Goal: Task Accomplishment & Management: Use online tool/utility

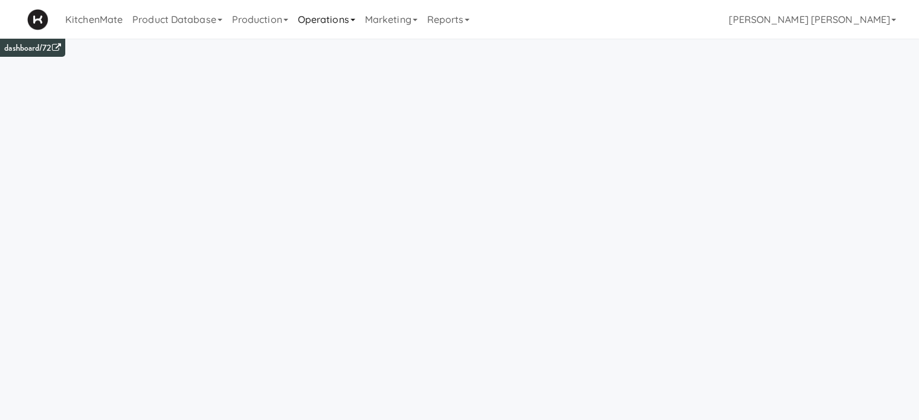
click at [324, 18] on link "Operations" at bounding box center [326, 19] width 67 height 39
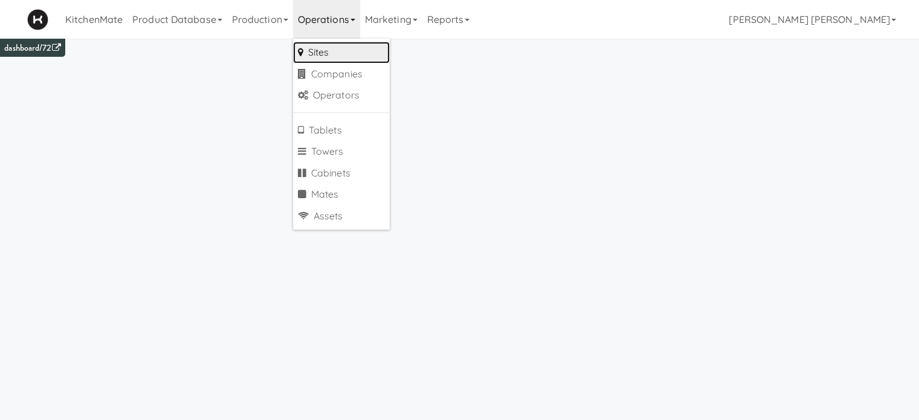
click at [329, 54] on link "Sites" at bounding box center [341, 53] width 97 height 22
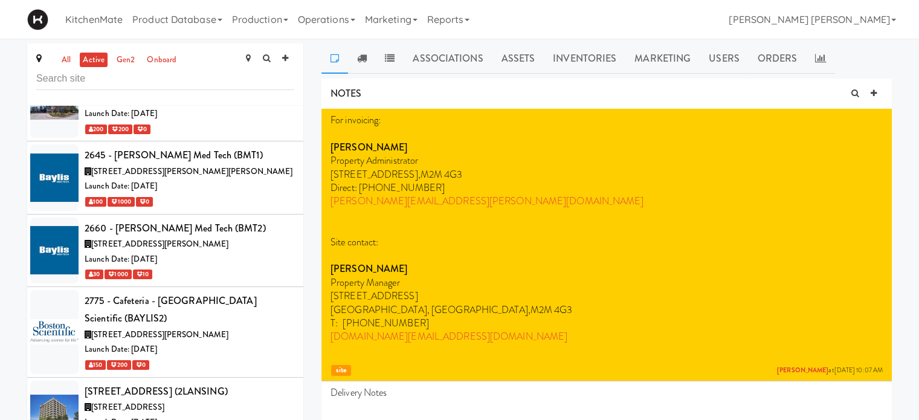
scroll to position [396, 0]
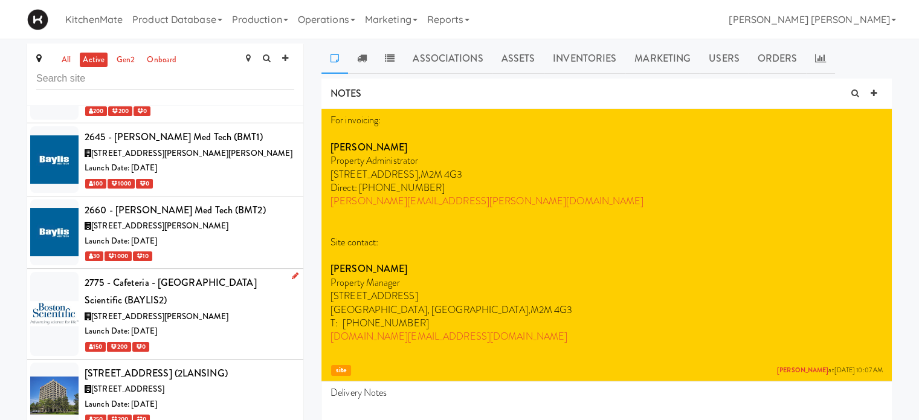
click at [292, 272] on icon at bounding box center [295, 276] width 7 height 8
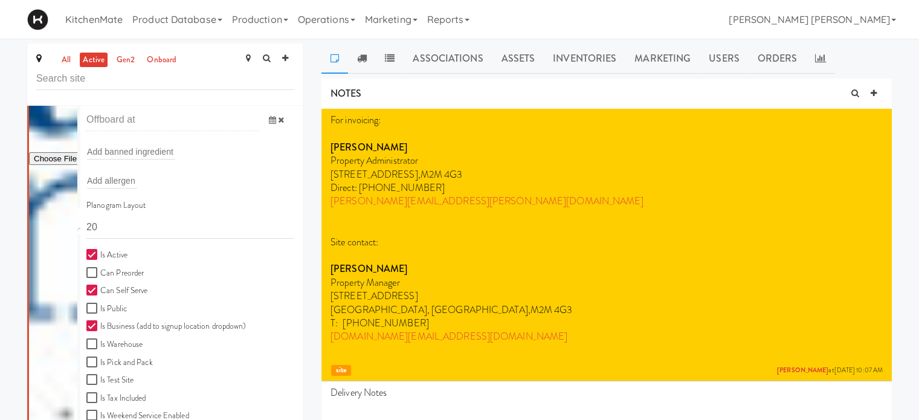
scroll to position [801, 0]
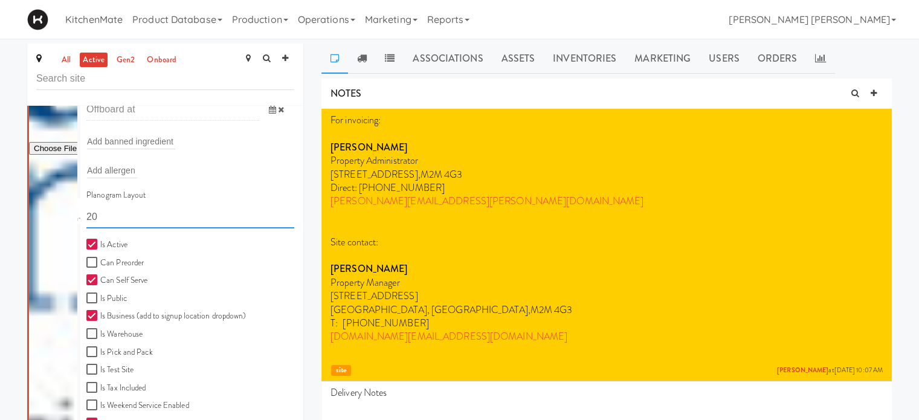
click at [157, 206] on input "20" at bounding box center [190, 217] width 208 height 22
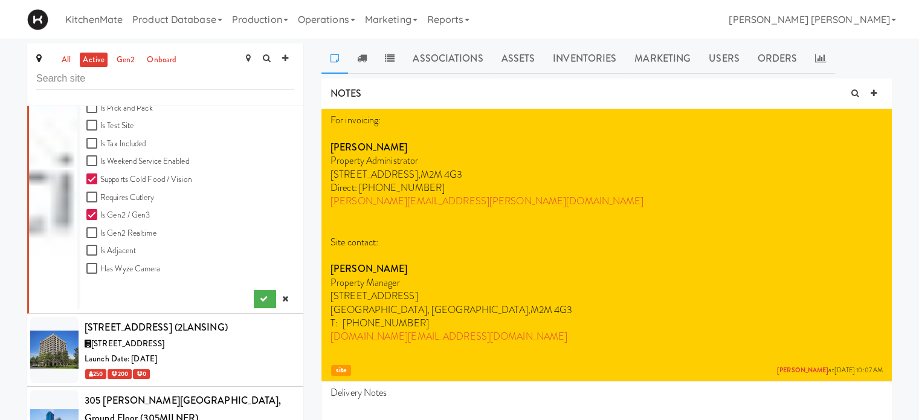
scroll to position [1155, 0]
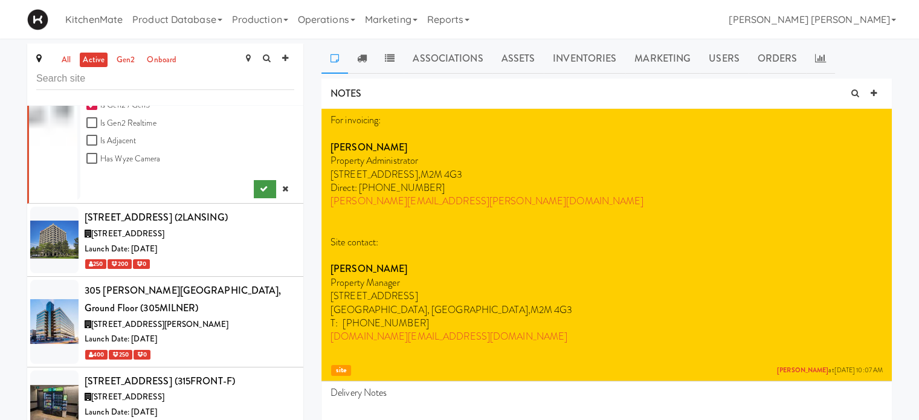
type input "11111,11111,11111,1111,1111,11111"
click at [259, 180] on button "submit" at bounding box center [265, 189] width 22 height 18
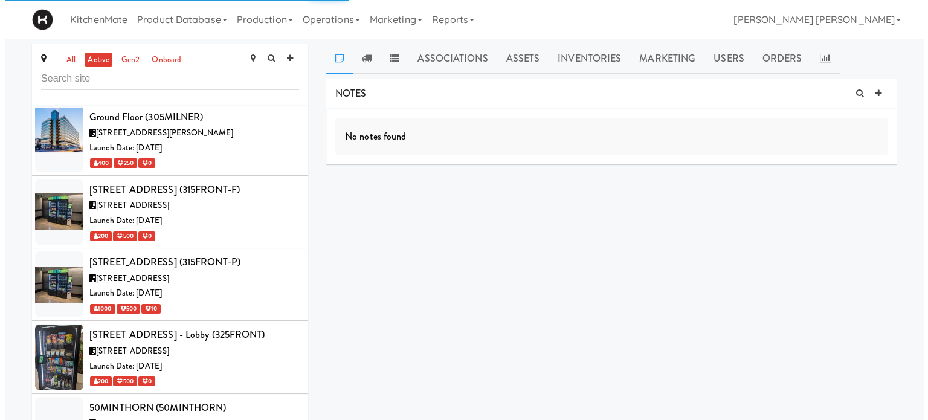
scroll to position [518, 0]
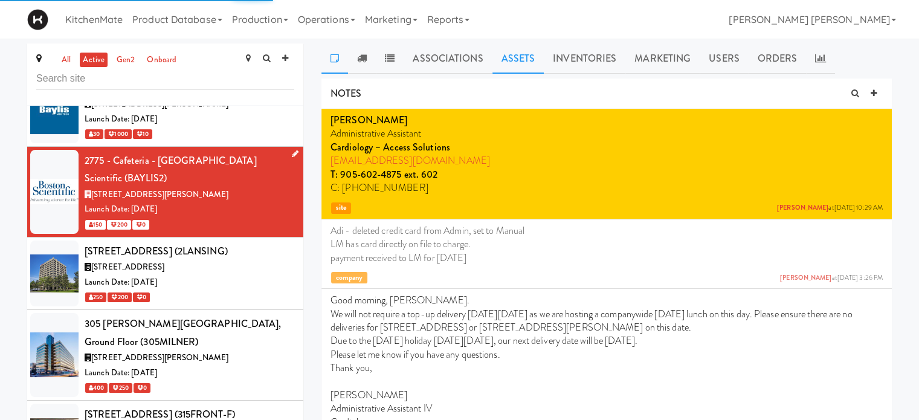
click at [517, 51] on link "Assets" at bounding box center [518, 59] width 52 height 30
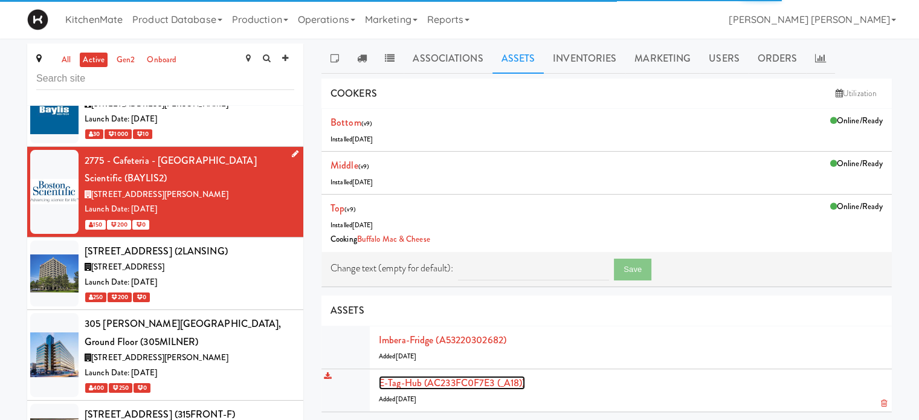
click at [454, 381] on link "E-tag-hub (AC233FC0F7E3 (_A18))" at bounding box center [452, 383] width 146 height 14
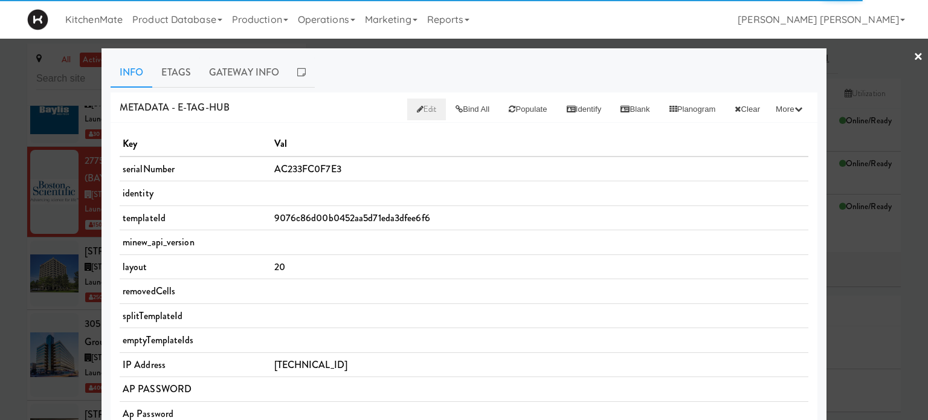
click at [417, 104] on span "Edit" at bounding box center [427, 108] width 20 height 11
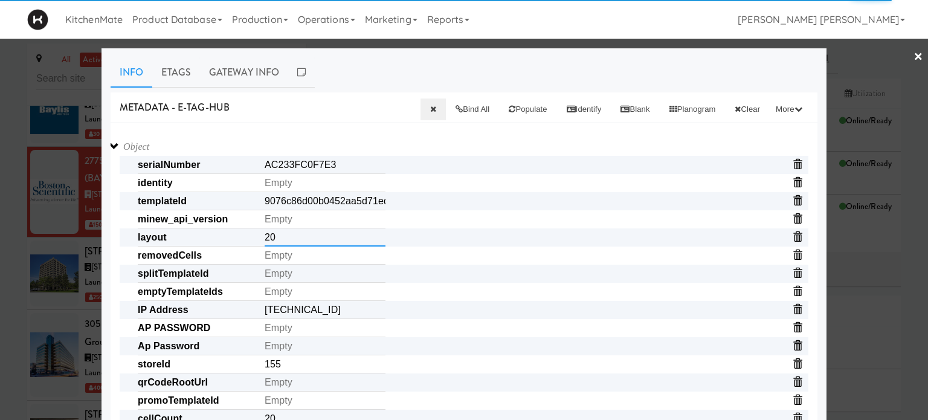
click at [279, 246] on input "20" at bounding box center [325, 237] width 121 height 18
paste input "11111,11111,11111,1111,1111,11111"
type input "11111,11111,11111,1111,1111,11111"
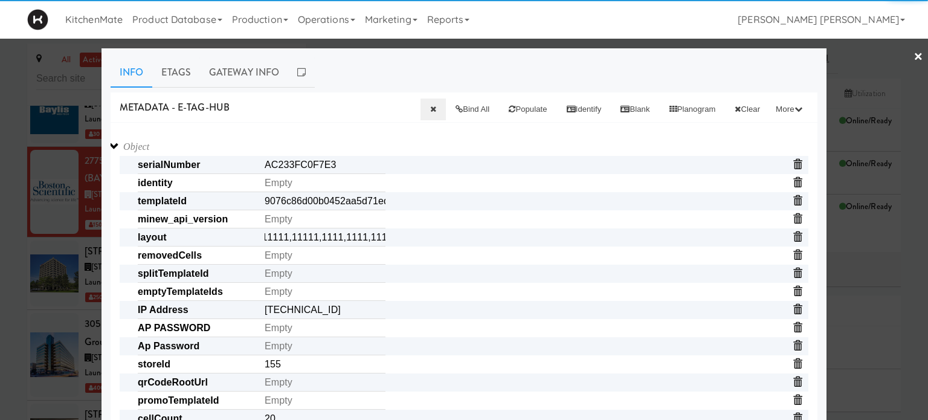
scroll to position [0, 0]
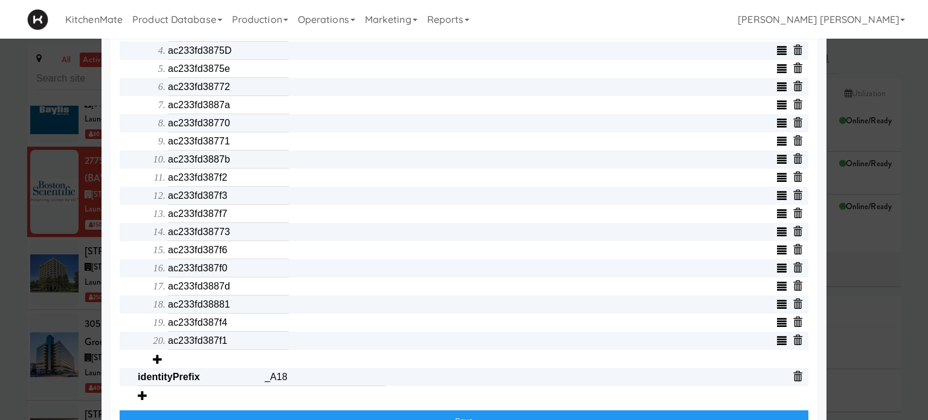
scroll to position [549, 0]
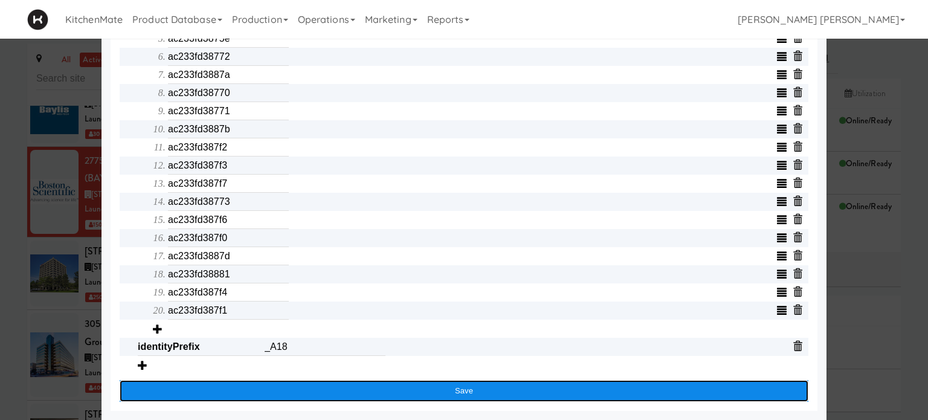
click at [263, 388] on button "Save" at bounding box center [464, 391] width 689 height 22
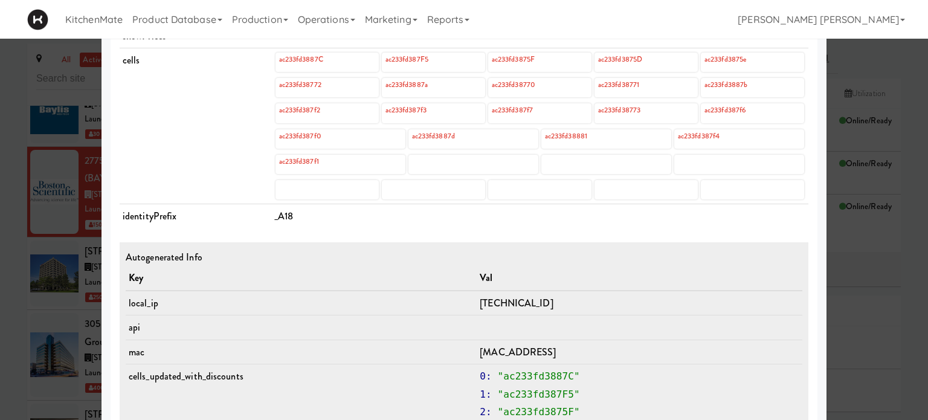
click at [0, 252] on div at bounding box center [464, 210] width 928 height 420
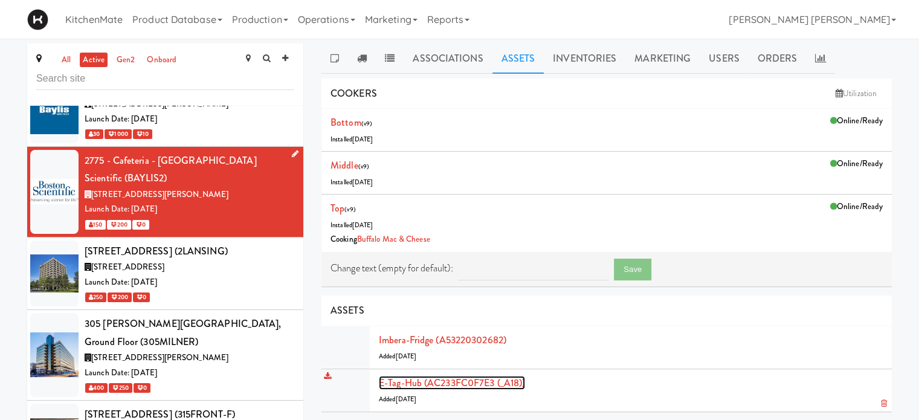
click at [445, 379] on link "E-tag-hub (AC233FC0F7E3 (_A18))" at bounding box center [452, 383] width 146 height 14
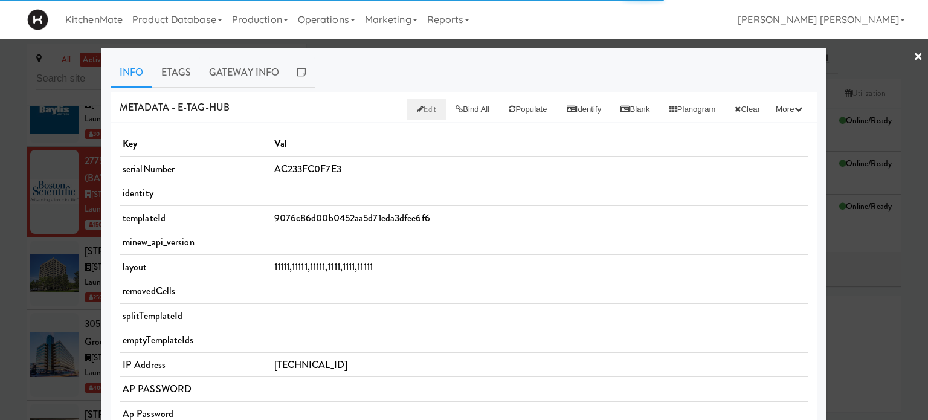
click at [417, 106] on span "Edit" at bounding box center [427, 108] width 20 height 11
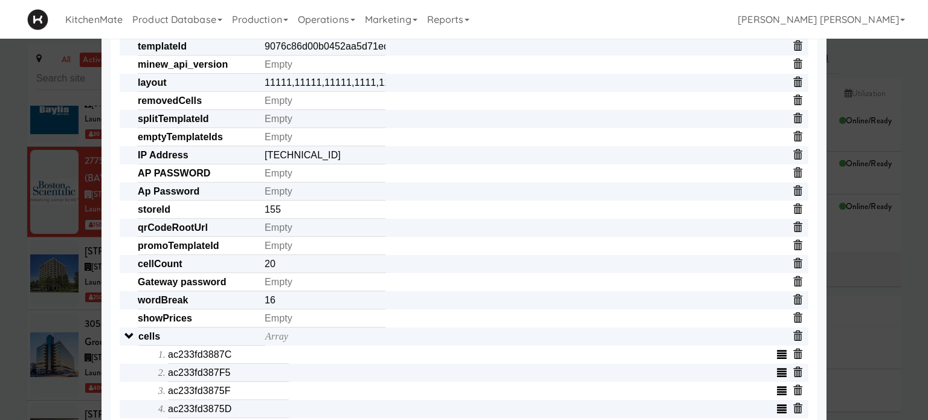
scroll to position [290, 0]
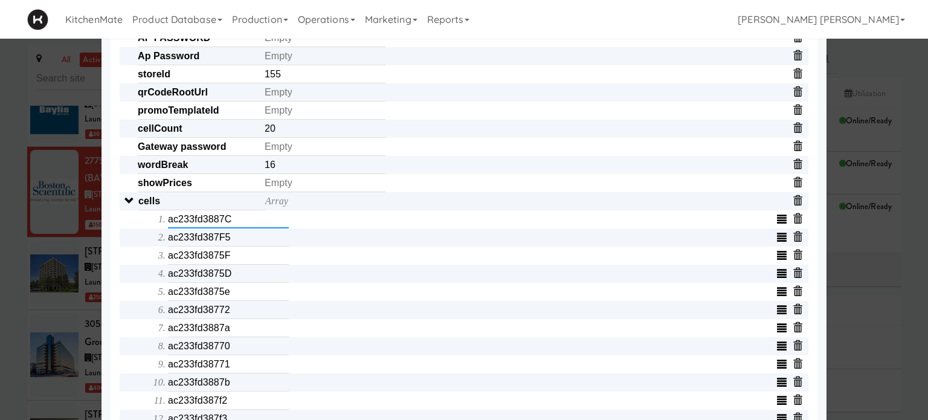
click at [207, 222] on input "ac233fd3887C" at bounding box center [228, 219] width 121 height 18
click at [206, 242] on input "ac233fd387F5" at bounding box center [228, 237] width 121 height 18
click at [206, 242] on input "text" at bounding box center [228, 237] width 121 height 18
click at [207, 256] on input "ac233fd3875F" at bounding box center [228, 256] width 121 height 18
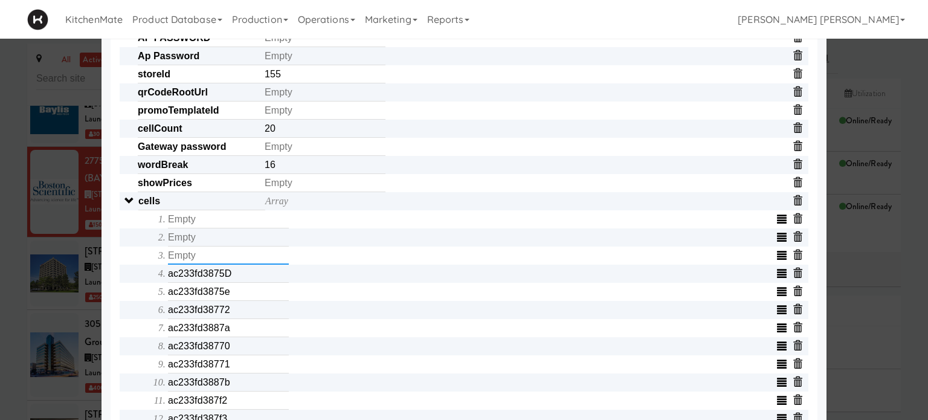
click at [207, 256] on input "text" at bounding box center [228, 256] width 121 height 18
click at [208, 276] on input "ac233fd3875D" at bounding box center [228, 274] width 121 height 18
click at [208, 276] on input "text" at bounding box center [228, 274] width 121 height 18
click at [210, 298] on input "ac233fd3875e" at bounding box center [228, 292] width 121 height 18
click at [210, 298] on input "text" at bounding box center [228, 292] width 121 height 18
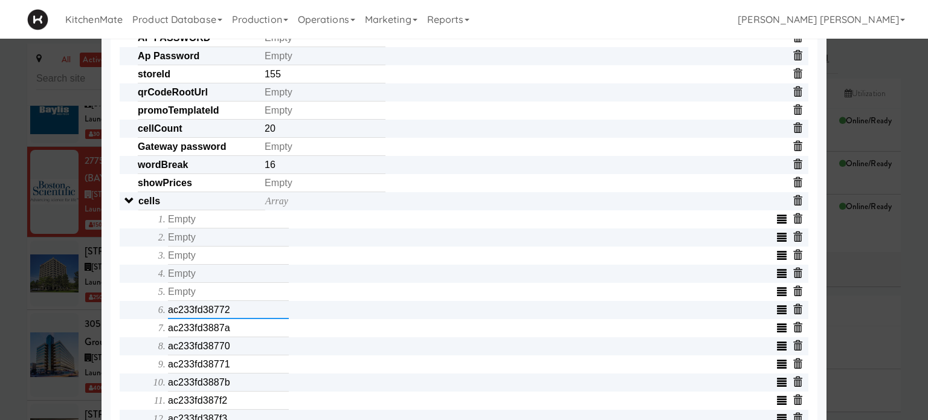
click at [210, 316] on input "ac233fd38772" at bounding box center [228, 310] width 121 height 18
click at [210, 316] on input "text" at bounding box center [228, 310] width 121 height 18
click at [209, 335] on input "ac233fd3887a" at bounding box center [228, 328] width 121 height 18
type input "ac233fd387a"
click at [209, 335] on input "ac233fd387a" at bounding box center [228, 328] width 121 height 18
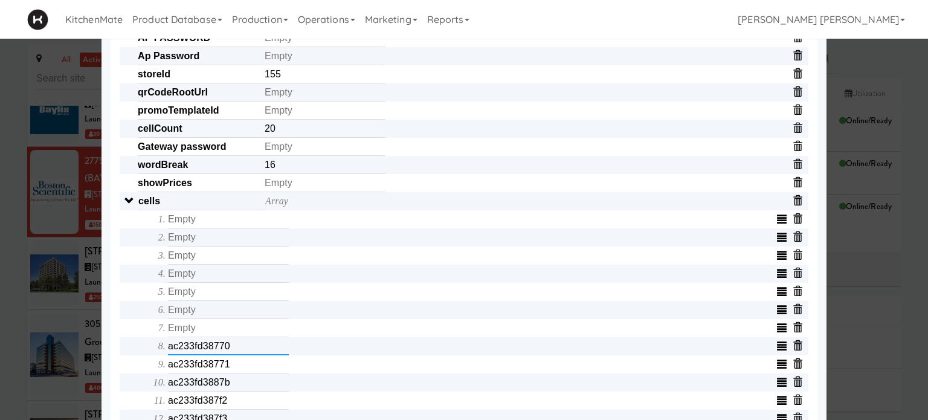
click at [204, 354] on input "ac233fd38770" at bounding box center [228, 346] width 121 height 18
click at [204, 354] on input "text" at bounding box center [228, 346] width 121 height 18
click at [205, 369] on input "ac233fd38771" at bounding box center [228, 364] width 121 height 18
click at [205, 369] on input "text" at bounding box center [228, 364] width 121 height 18
click at [205, 390] on input "ac233fd3887b" at bounding box center [228, 382] width 121 height 18
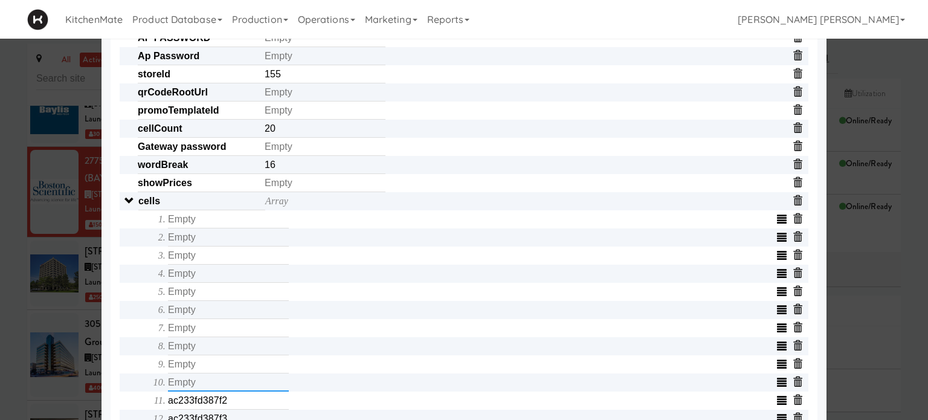
click at [205, 390] on input "text" at bounding box center [228, 382] width 121 height 18
click at [207, 405] on input "ac233fd387f2" at bounding box center [228, 401] width 121 height 18
click at [207, 405] on input "text" at bounding box center [228, 401] width 121 height 18
click at [120, 392] on div "Object serialNumber AC233FC0F7E3 identity templateId 9076c86d00b0452aa5d71eda3d…" at bounding box center [464, 310] width 689 height 924
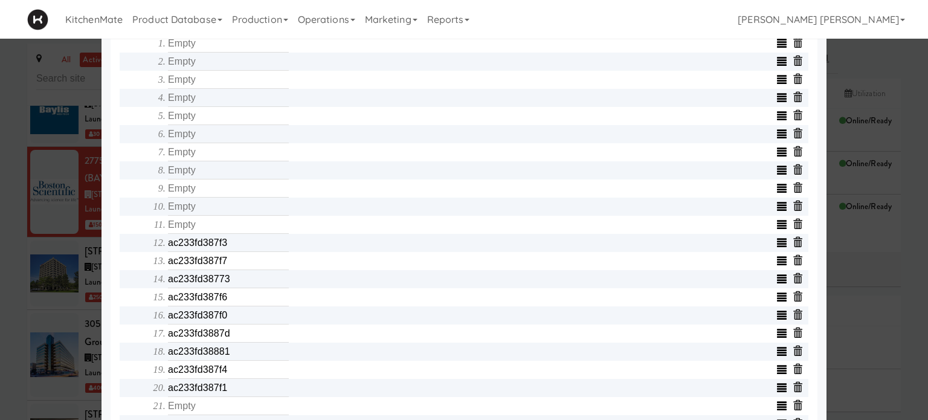
scroll to position [508, 0]
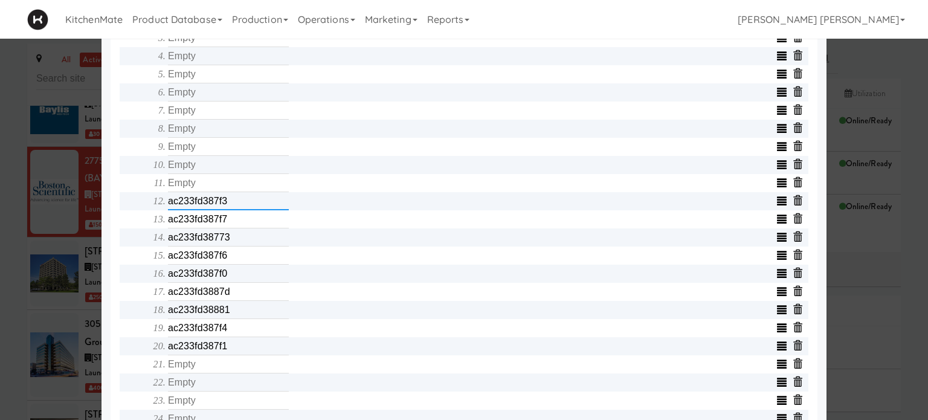
click at [198, 208] on input "ac233fd387f3" at bounding box center [228, 201] width 121 height 18
click at [202, 222] on input "ac233fd387f7" at bounding box center [228, 219] width 121 height 18
click at [202, 222] on input "text" at bounding box center [228, 219] width 121 height 18
click at [202, 244] on input "ac233fd38773" at bounding box center [228, 237] width 121 height 18
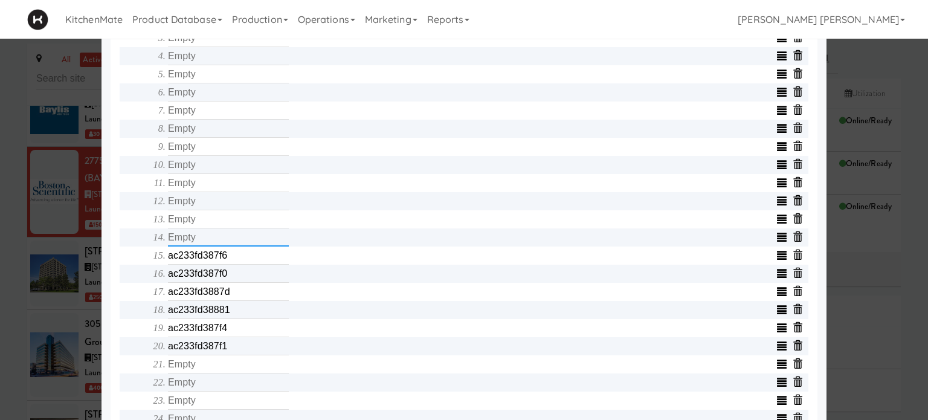
click at [202, 244] on input "text" at bounding box center [228, 237] width 121 height 18
click at [202, 260] on input "ac233fd387f6" at bounding box center [228, 256] width 121 height 18
click at [202, 260] on input "text" at bounding box center [228, 256] width 121 height 18
click at [203, 274] on input "ac233fd387f0" at bounding box center [228, 274] width 121 height 18
click at [203, 274] on input "text" at bounding box center [228, 274] width 121 height 18
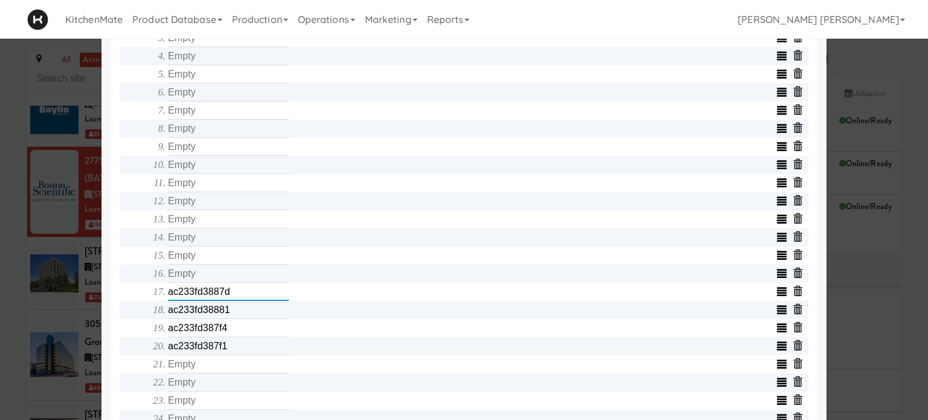
click at [203, 292] on input "ac233fd3887d" at bounding box center [228, 292] width 121 height 18
click at [203, 292] on input "text" at bounding box center [228, 292] width 121 height 18
click at [205, 315] on input "ac233fd38881" at bounding box center [228, 310] width 121 height 18
click at [205, 315] on input "text" at bounding box center [228, 310] width 121 height 18
click at [207, 332] on input "ac233fd387f4" at bounding box center [228, 328] width 121 height 18
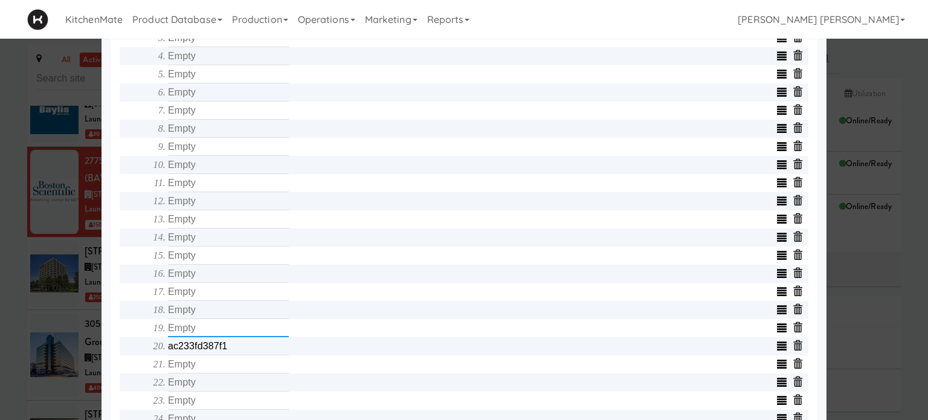
click at [207, 332] on input "text" at bounding box center [228, 328] width 121 height 18
click at [208, 352] on input "ac233fd387f1" at bounding box center [228, 346] width 121 height 18
click at [208, 352] on input "text" at bounding box center [228, 346] width 121 height 18
click at [124, 350] on div "Object serialNumber AC233FC0F7E3 identity templateId 9076c86d00b0452aa5d71eda3d…" at bounding box center [464, 92] width 689 height 924
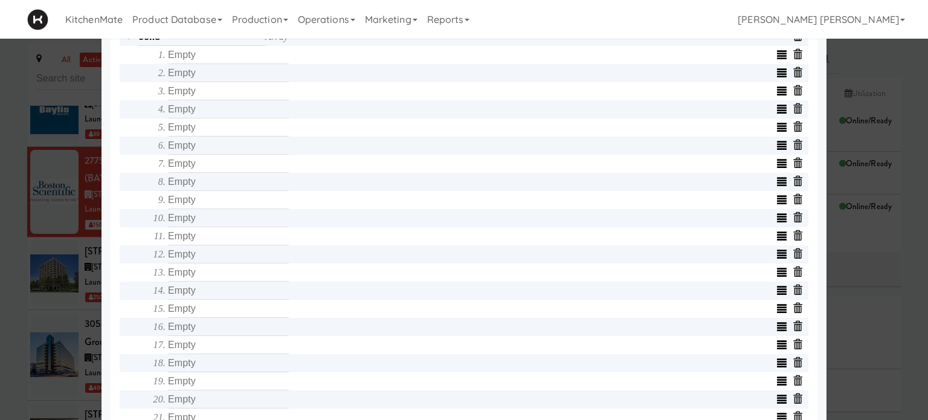
scroll to position [453, 0]
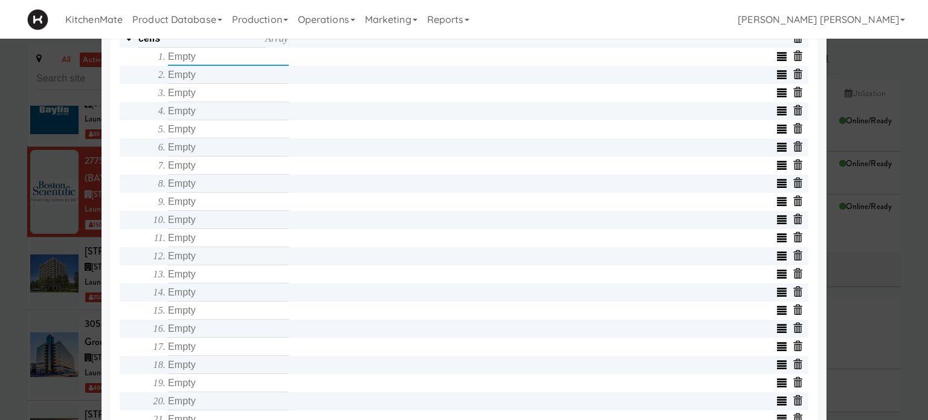
click at [205, 66] on input "text" at bounding box center [228, 57] width 121 height 18
type input "AC233FD38771"
click at [191, 83] on input "text" at bounding box center [228, 75] width 121 height 18
type input "AC233FD3887B"
click at [193, 102] on input "text" at bounding box center [228, 93] width 121 height 18
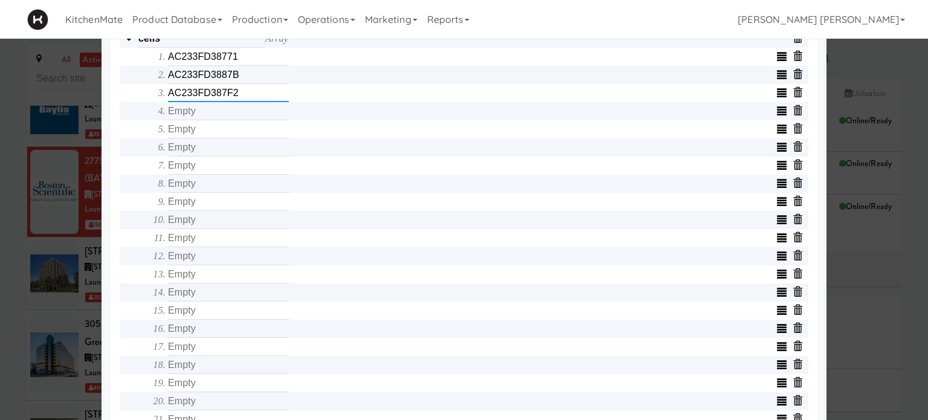
type input "AC233FD387F2"
click at [193, 117] on input "text" at bounding box center [228, 111] width 121 height 18
type input "AC233FD38772"
click at [193, 132] on input "text" at bounding box center [228, 129] width 121 height 18
type input "AC233FD3887A"
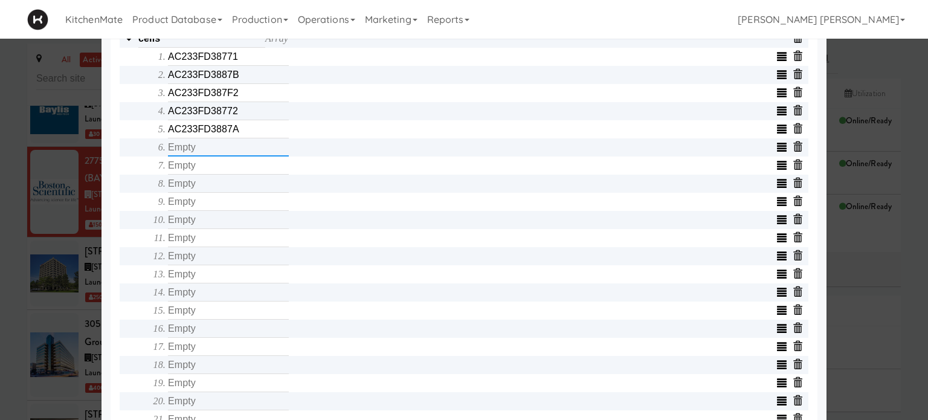
click at [193, 152] on input "text" at bounding box center [228, 147] width 121 height 18
type input "AC233FD387F0"
click at [199, 173] on input "text" at bounding box center [228, 165] width 121 height 18
type input "AC233FD387F6"
click at [201, 184] on input "text" at bounding box center [228, 184] width 121 height 18
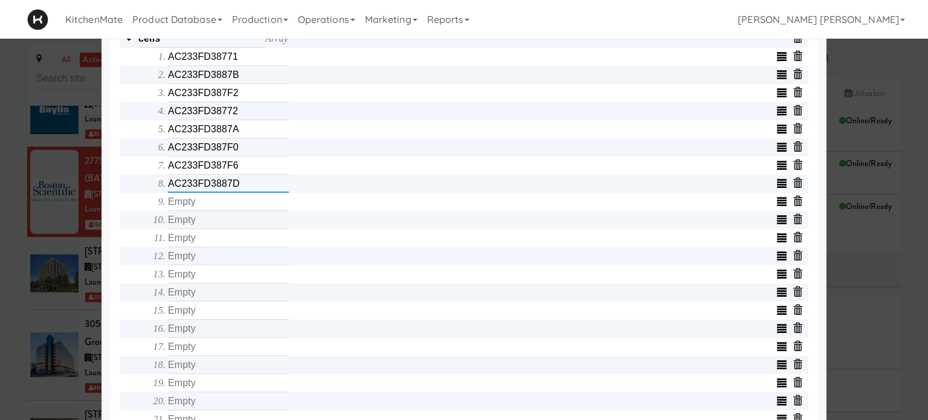
type input "AC233FD3887D"
click at [207, 210] on input "text" at bounding box center [228, 202] width 121 height 18
type input "AC233FD38770"
click at [205, 222] on input "text" at bounding box center [228, 220] width 121 height 18
type input "AC233FD387F3"
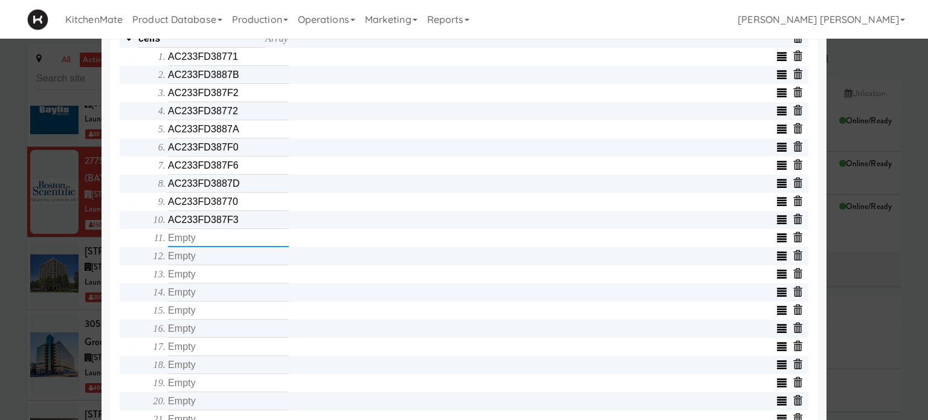
click at [203, 241] on input "text" at bounding box center [228, 238] width 121 height 18
type input "AC233FD38773"
click at [204, 257] on input "text" at bounding box center [228, 256] width 121 height 18
type input "AC233FD387F7"
click at [205, 277] on input "text" at bounding box center [228, 274] width 121 height 18
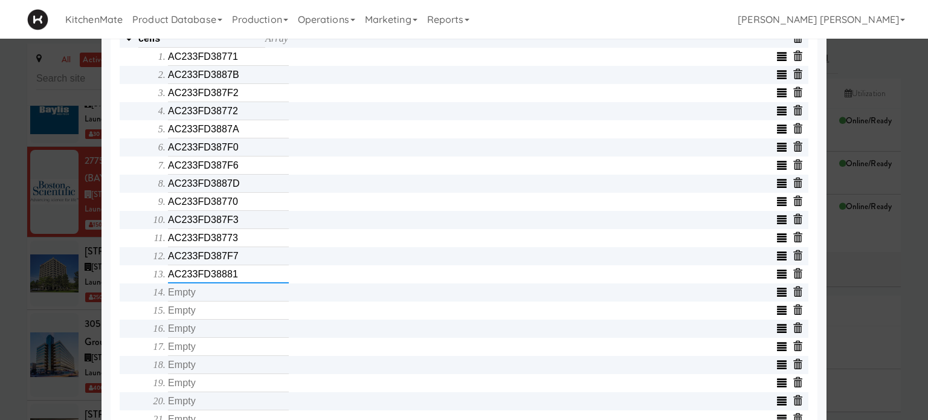
type input "AC233FD38881"
click at [207, 298] on input "text" at bounding box center [228, 292] width 121 height 18
type input "AC233FD387F4"
click at [207, 314] on input "text" at bounding box center [228, 310] width 121 height 18
type input "AC233FD387F1"
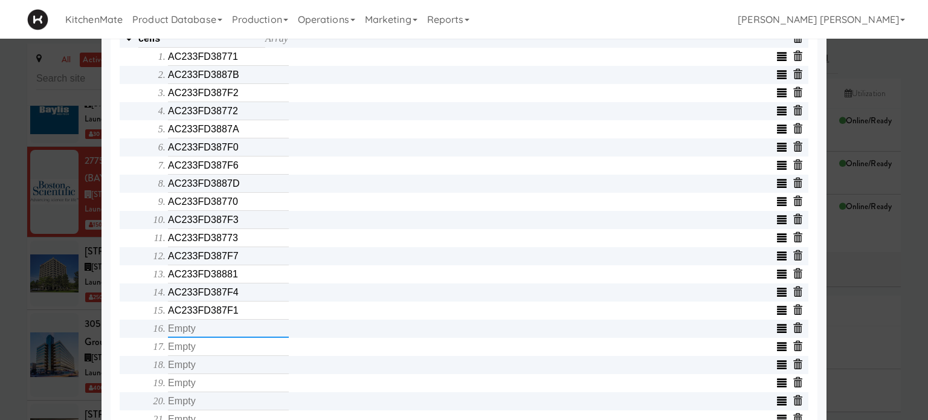
click at [206, 329] on input "text" at bounding box center [228, 329] width 121 height 18
type input "AC233FD3887C"
click at [206, 348] on input "text" at bounding box center [228, 347] width 121 height 18
type input "AC233FD387F5"
click at [206, 368] on input "text" at bounding box center [228, 365] width 121 height 18
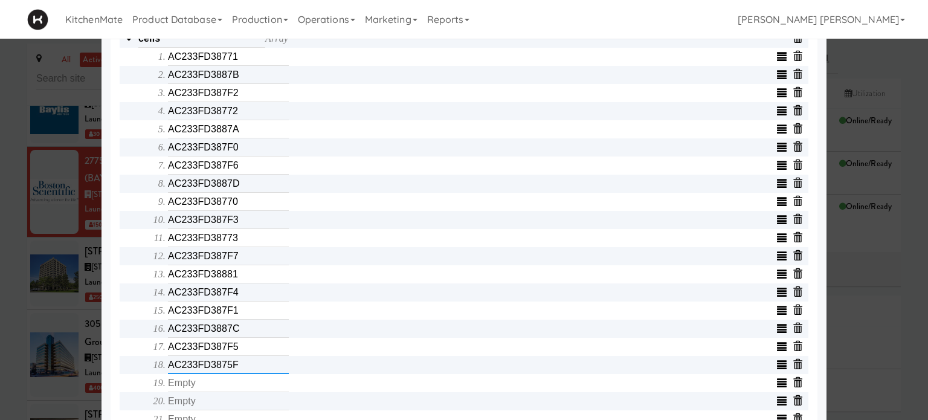
type input "AC233FD3875F"
click at [206, 392] on input "text" at bounding box center [228, 383] width 121 height 18
type input "AC233FD3875D"
click at [138, 385] on span "Array AC233FD38771 AC233FD3887B AC233FD387F2 AC233FD38772 AC233FD3887A AC233FD3…" at bounding box center [473, 302] width 671 height 542
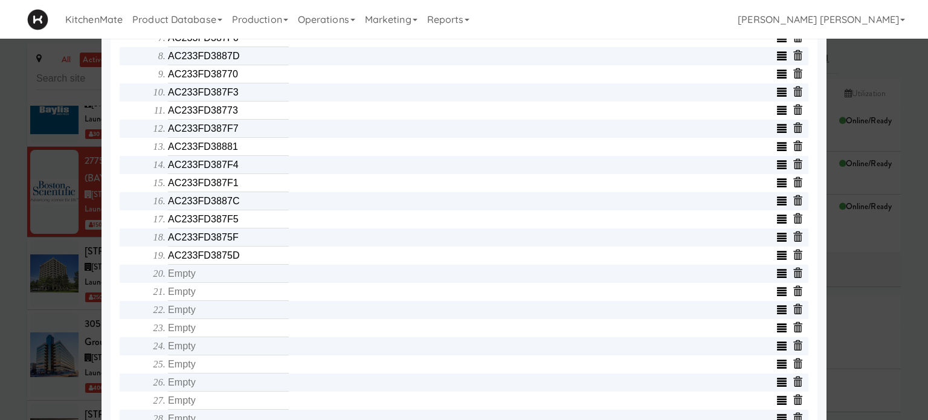
scroll to position [598, 0]
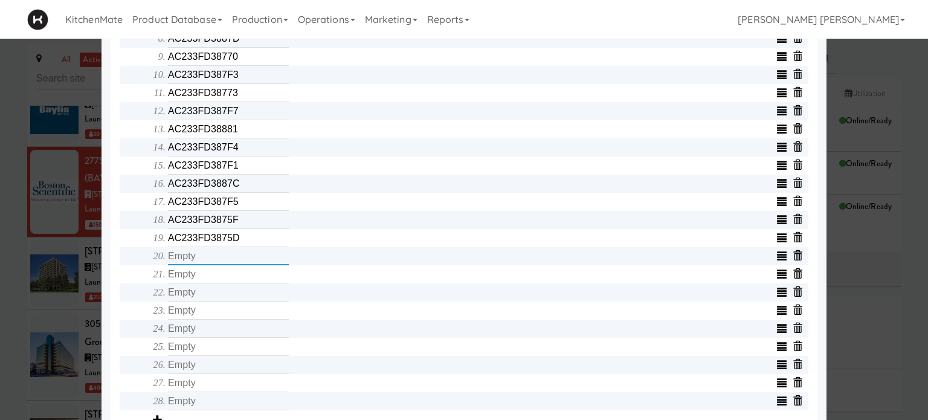
click at [198, 262] on input "text" at bounding box center [228, 256] width 121 height 18
type input "AC233FD3875E"
click at [201, 276] on input "text" at bounding box center [228, 274] width 121 height 18
type input "AC233FD387B1"
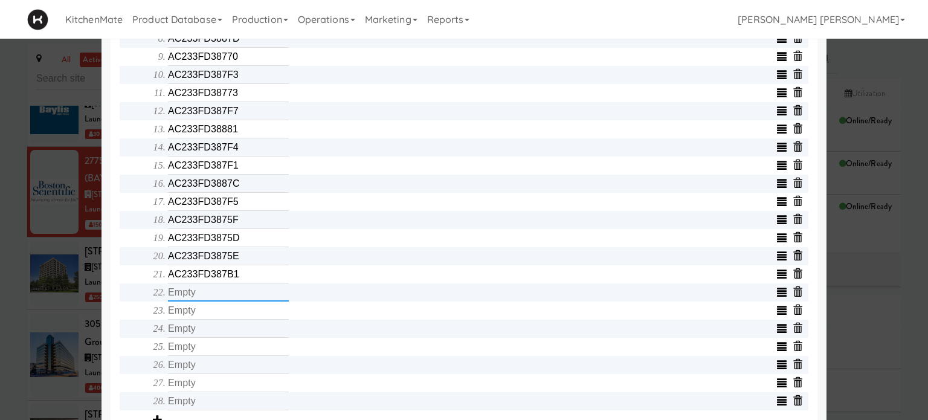
click at [201, 294] on input "text" at bounding box center [228, 292] width 121 height 18
type input "AC233FD2C3A9"
click at [201, 311] on input "text" at bounding box center [228, 310] width 121 height 18
type input "AC233FD135F6"
click at [202, 338] on input "text" at bounding box center [228, 329] width 121 height 18
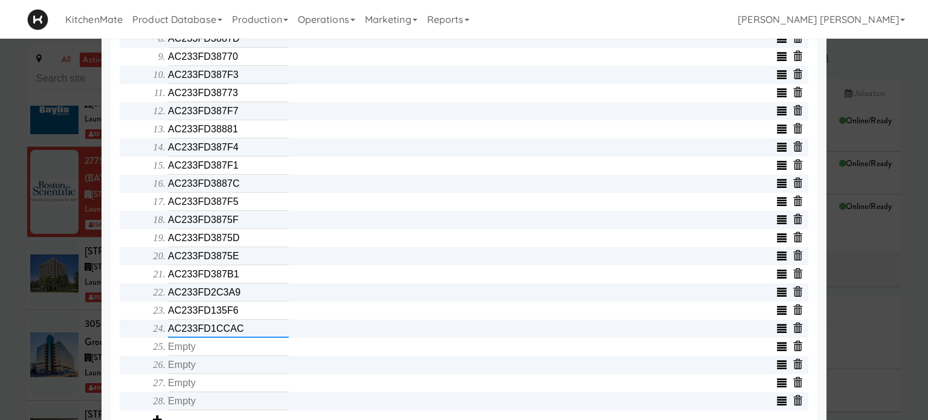
type input "AC233FD1CCAC"
click at [201, 353] on input "text" at bounding box center [228, 347] width 121 height 18
type input "AC233FD1CAD1"
click at [201, 366] on input "text" at bounding box center [228, 365] width 121 height 18
type input "AC233FD1CFCD"
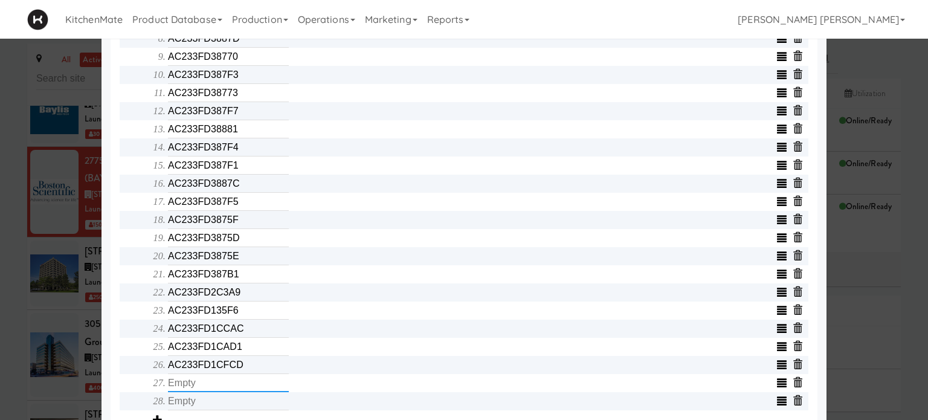
click at [200, 386] on input "text" at bounding box center [228, 383] width 121 height 18
type input "AC233FD1CA38"
click at [201, 401] on input "text" at bounding box center [228, 401] width 121 height 18
type input "C30000040385"
click at [138, 367] on span "Array AC233FD38771 AC233FD3887B AC233FD387F2 AC233FD38772 AC233FD3887A AC233FD3…" at bounding box center [473, 157] width 671 height 542
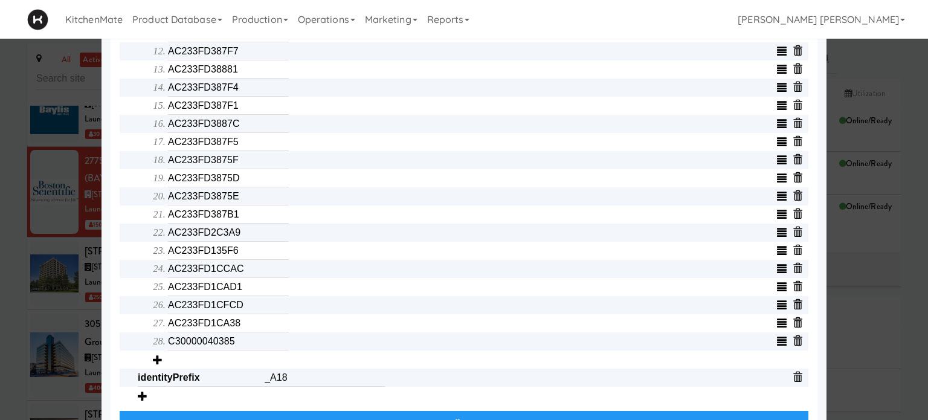
scroll to position [694, 0]
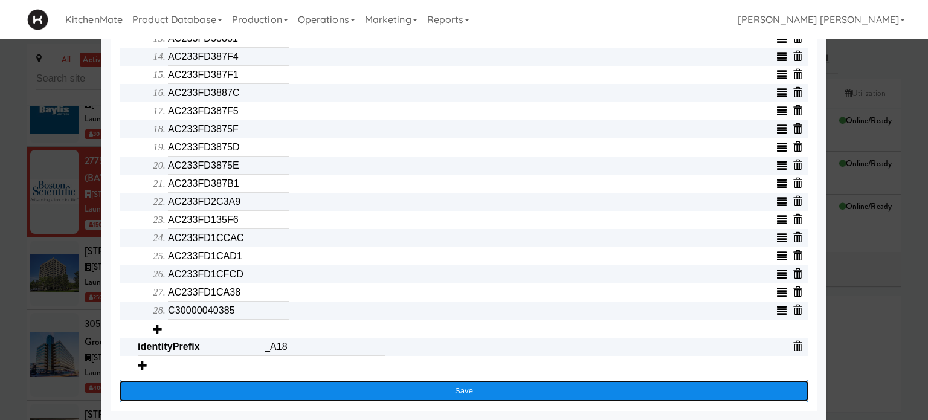
click at [189, 388] on button "Save" at bounding box center [464, 391] width 689 height 22
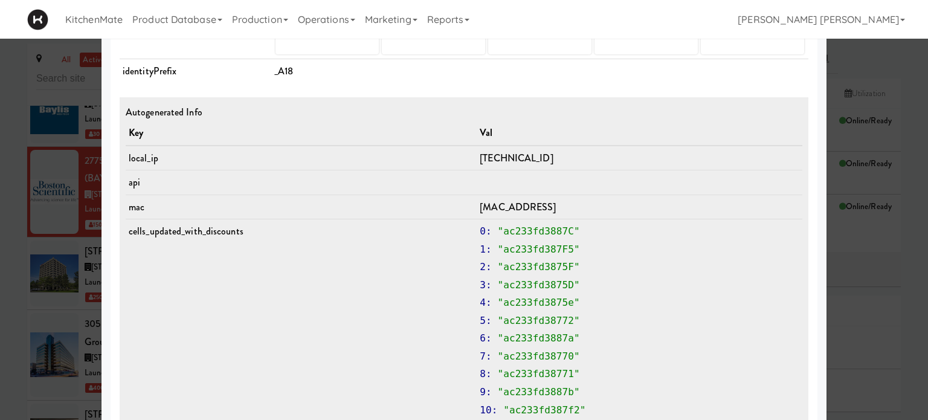
click at [0, 336] on div at bounding box center [464, 210] width 928 height 420
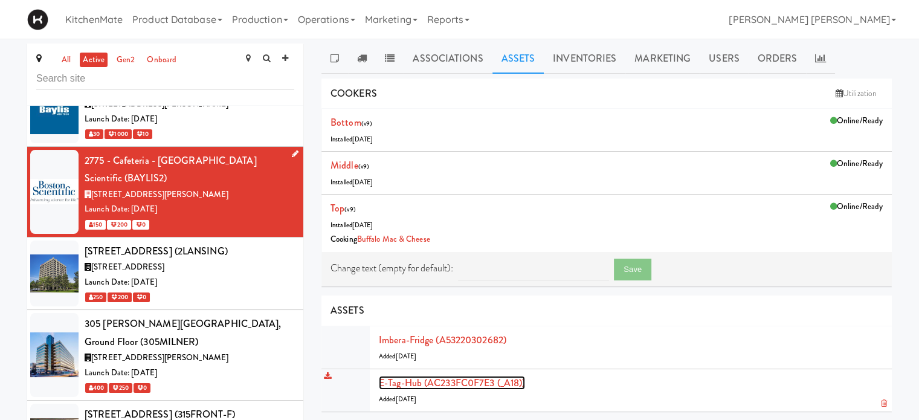
drag, startPoint x: 460, startPoint y: 376, endPoint x: 439, endPoint y: 382, distance: 22.0
click at [439, 382] on link "E-tag-hub (AC233FC0F7E3 (_A18))" at bounding box center [452, 383] width 146 height 14
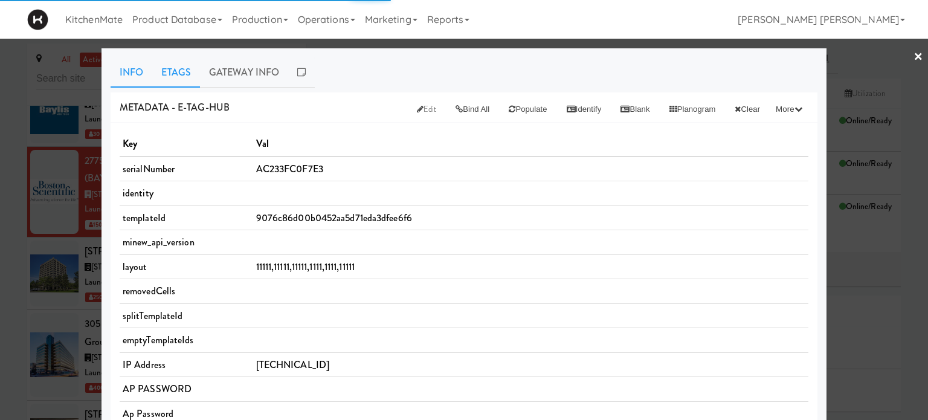
click at [182, 72] on link "Etags" at bounding box center [176, 72] width 48 height 30
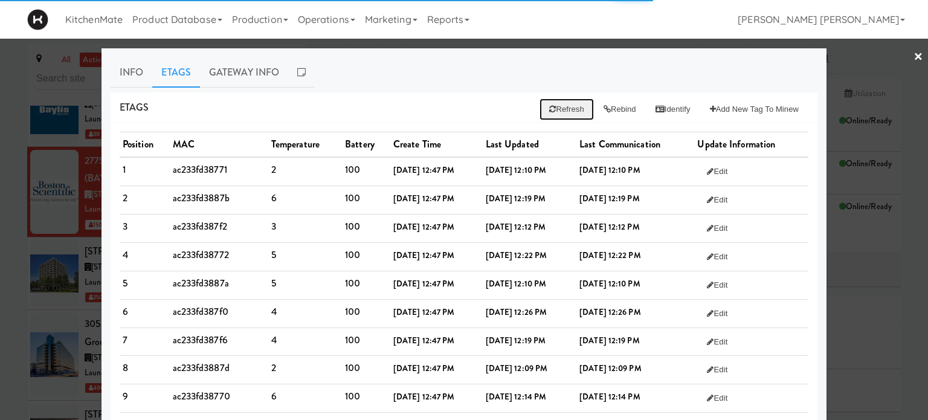
click at [557, 109] on button "Refresh" at bounding box center [567, 109] width 54 height 22
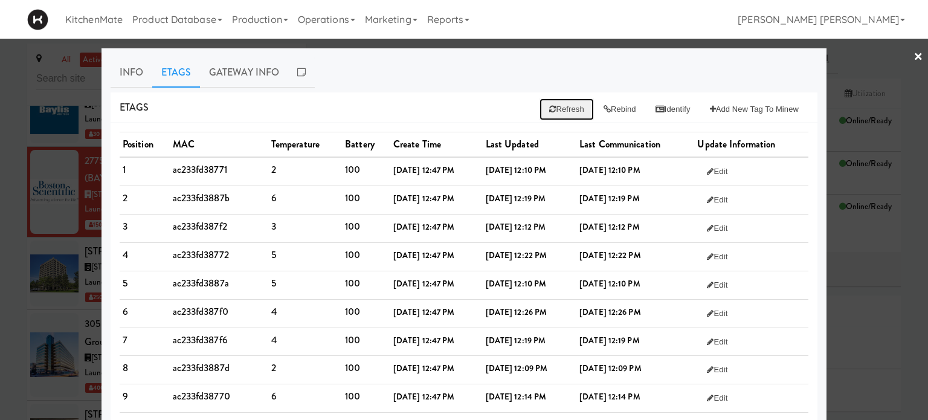
click at [561, 112] on button "Refresh" at bounding box center [567, 109] width 54 height 22
click at [611, 106] on button "Rebind" at bounding box center [620, 109] width 52 height 22
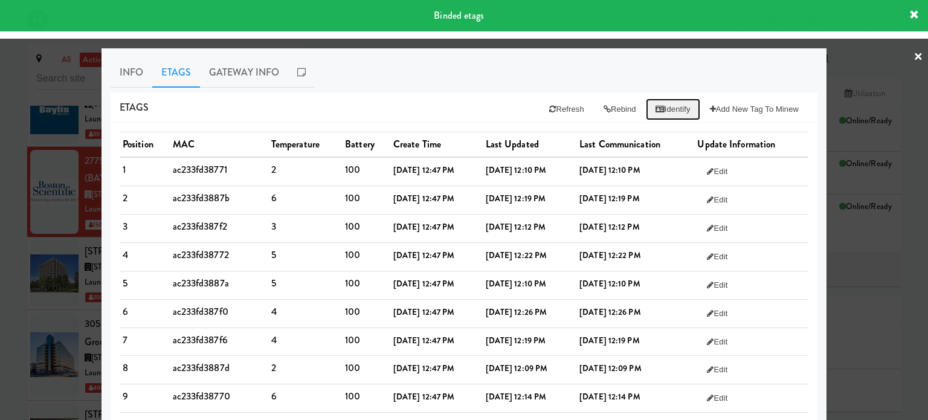
click at [657, 111] on button "Identify" at bounding box center [673, 109] width 54 height 22
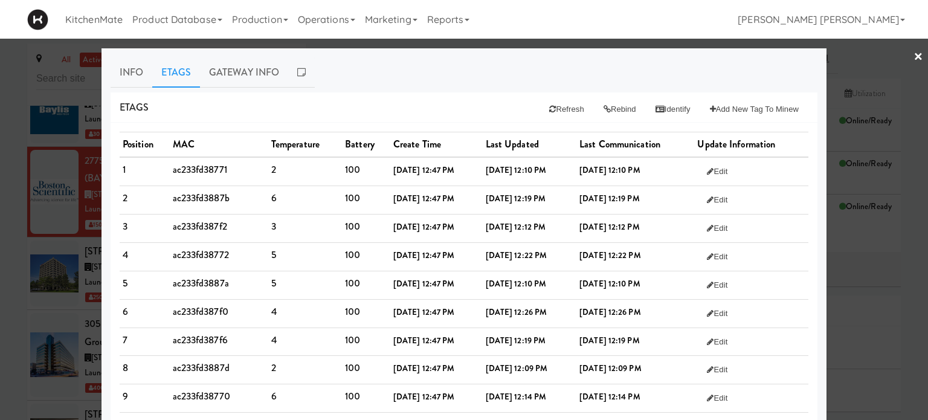
click at [420, 98] on div "Etags Refresh Rebind Identify Add New Tag to Minew" at bounding box center [464, 107] width 707 height 31
click at [418, 99] on div "Etags Refresh Rebind Identify Add New Tag to Minew" at bounding box center [464, 107] width 707 height 31
click at [549, 111] on icon at bounding box center [552, 109] width 7 height 8
click at [604, 109] on button "Rebind" at bounding box center [620, 109] width 52 height 22
click at [656, 108] on icon at bounding box center [660, 109] width 9 height 8
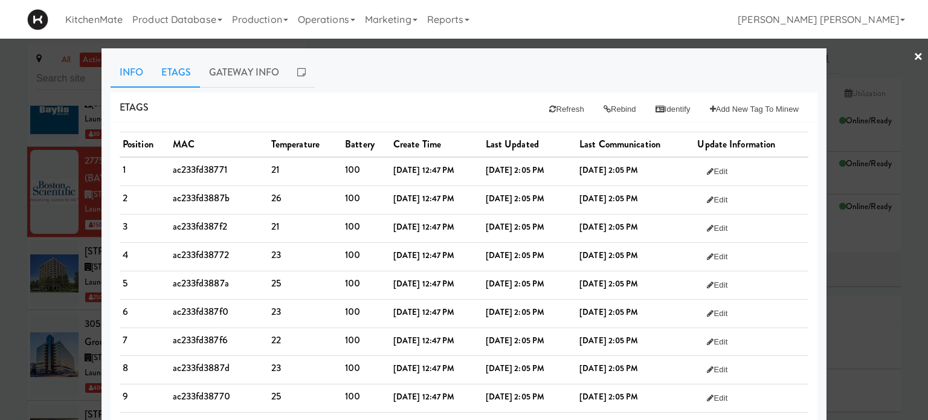
click at [117, 66] on link "Info" at bounding box center [132, 72] width 42 height 30
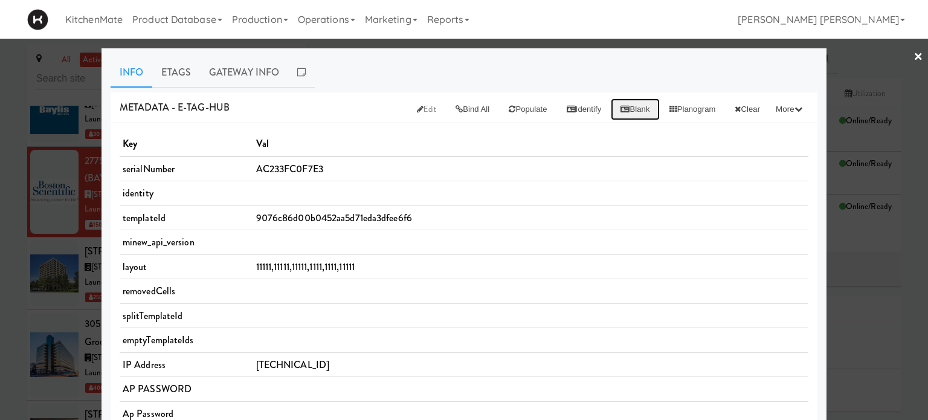
click at [621, 105] on button "Blank" at bounding box center [635, 109] width 48 height 22
click at [158, 71] on link "Etags" at bounding box center [176, 72] width 48 height 30
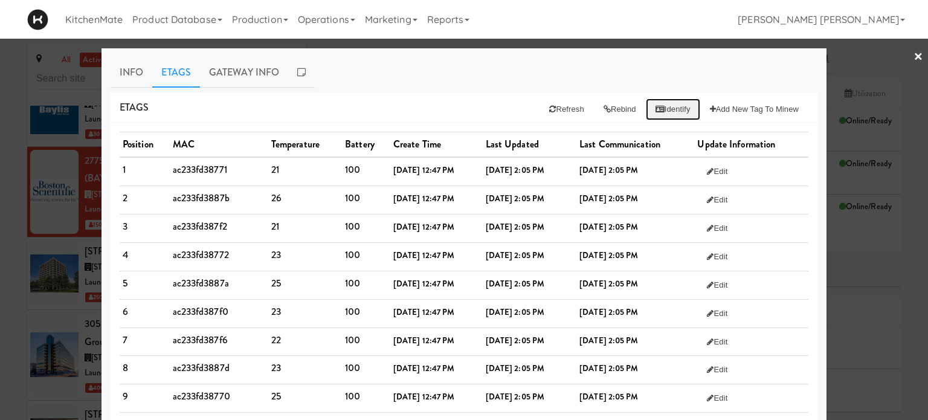
click at [667, 109] on button "Identify" at bounding box center [673, 109] width 54 height 22
